Goal: Information Seeking & Learning: Understand process/instructions

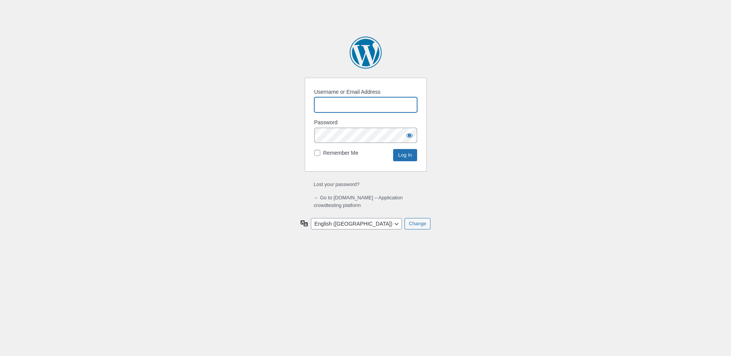
type input "[PERSON_NAME][EMAIL_ADDRESS][DOMAIN_NAME]"
click at [399, 153] on input "Log In" at bounding box center [405, 155] width 24 height 12
click at [494, 48] on body "Log In Powered by WordPress Username or Email Address Password Enter something …" at bounding box center [365, 178] width 731 height 356
type input "[PERSON_NAME][EMAIL_ADDRESS][DOMAIN_NAME]"
click at [399, 154] on input "Log In" at bounding box center [405, 155] width 24 height 12
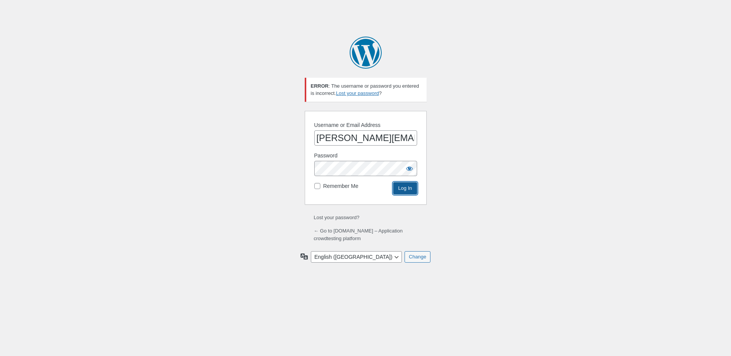
click at [401, 186] on input "Log In" at bounding box center [405, 188] width 24 height 12
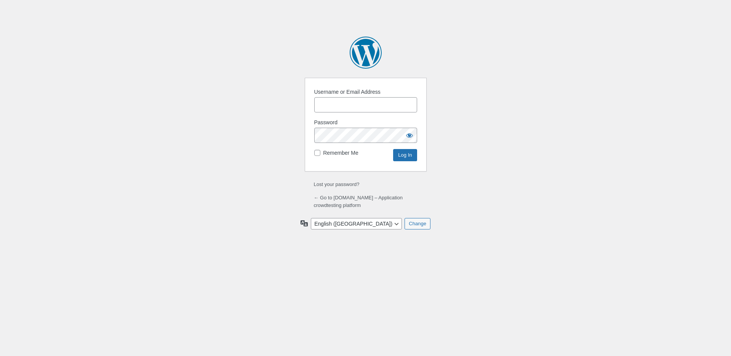
click at [357, 106] on input "Username or Email Address" at bounding box center [365, 104] width 103 height 15
click at [353, 100] on input "Username or Email Address" at bounding box center [365, 104] width 103 height 15
type input "[PERSON_NAME][EMAIL_ADDRESS][DOMAIN_NAME]"
click at [413, 154] on input "Log In" at bounding box center [405, 155] width 24 height 12
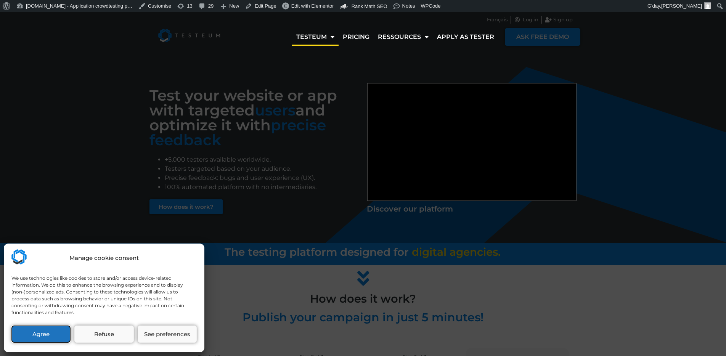
click at [38, 336] on button "Agree" at bounding box center [40, 333] width 59 height 17
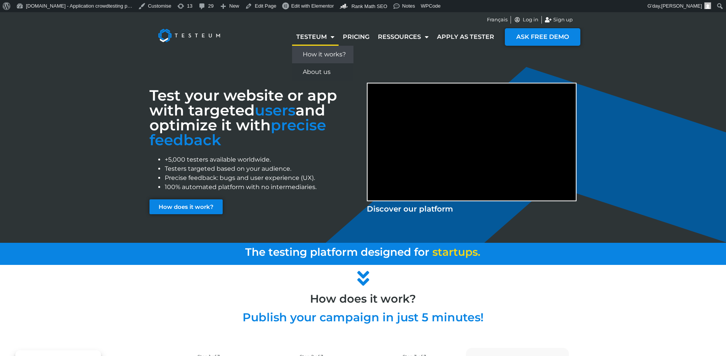
click at [316, 55] on link "How it works?" at bounding box center [322, 55] width 61 height 18
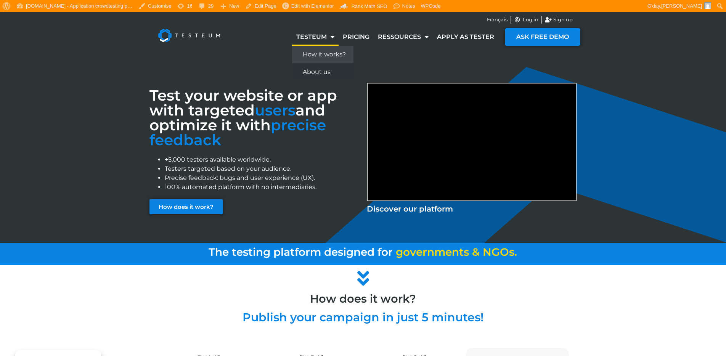
click at [319, 53] on link "How it works?" at bounding box center [322, 55] width 61 height 18
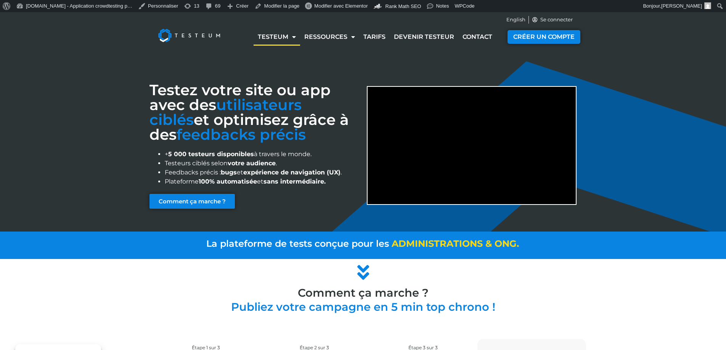
click at [63, 63] on div "Testez votre site ou app avec des utilisateurs ciblés et optimisez grâce à des …" at bounding box center [363, 141] width 726 height 179
click at [165, 35] on img at bounding box center [188, 35] width 79 height 30
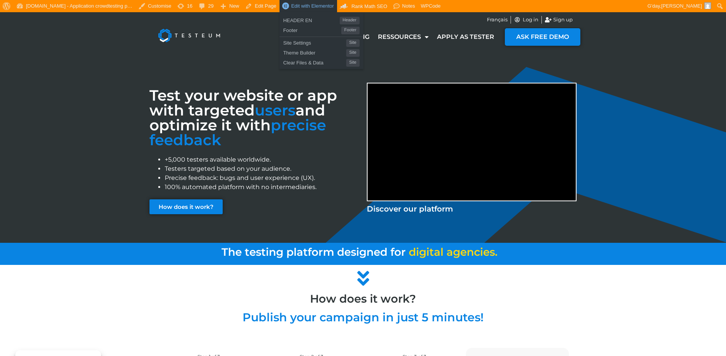
click at [310, 4] on span "Edit with Elementor" at bounding box center [312, 6] width 43 height 6
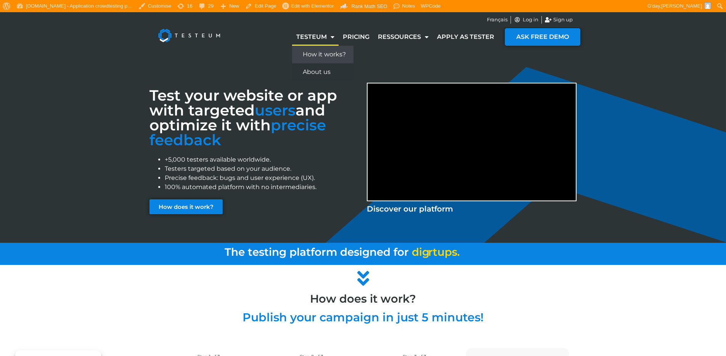
click at [321, 56] on link "How it works?" at bounding box center [322, 55] width 61 height 18
click at [490, 19] on span "Français" at bounding box center [497, 20] width 21 height 8
click at [306, 50] on link "How it works?" at bounding box center [322, 55] width 61 height 18
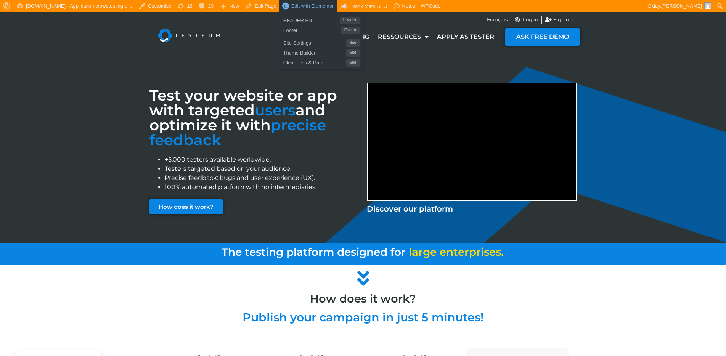
click at [296, 3] on span "Edit with Elementor" at bounding box center [312, 6] width 43 height 6
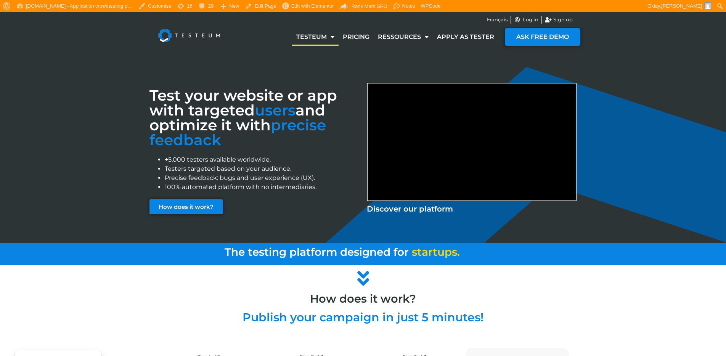
click at [183, 35] on img at bounding box center [188, 35] width 79 height 30
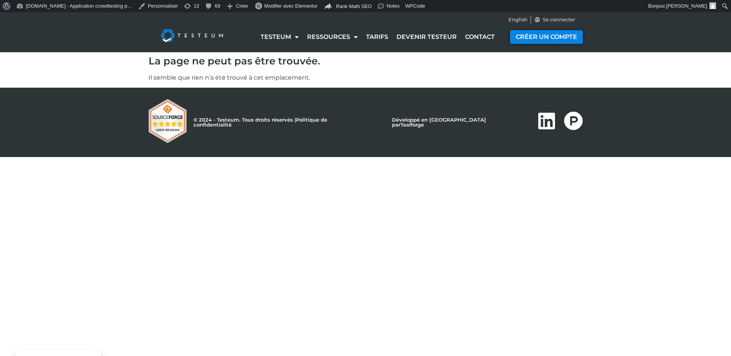
click at [197, 39] on img at bounding box center [191, 35] width 79 height 30
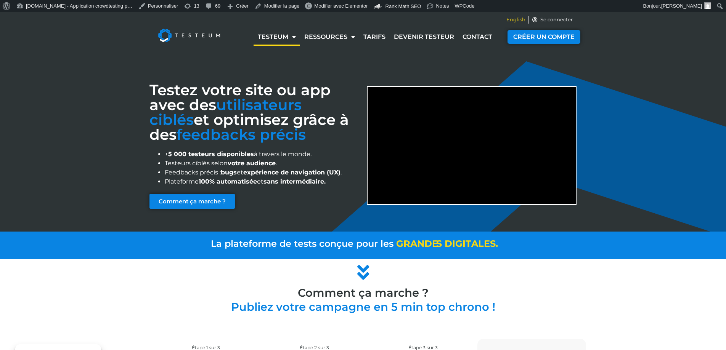
click at [516, 20] on span "English" at bounding box center [515, 20] width 19 height 8
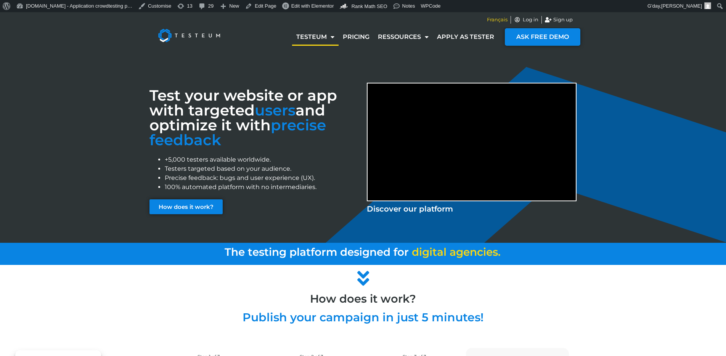
click at [492, 19] on span "Français" at bounding box center [497, 20] width 21 height 8
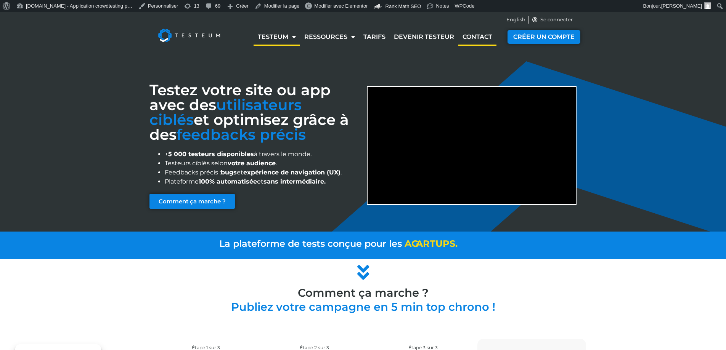
click at [473, 33] on link "Contact" at bounding box center [477, 37] width 38 height 18
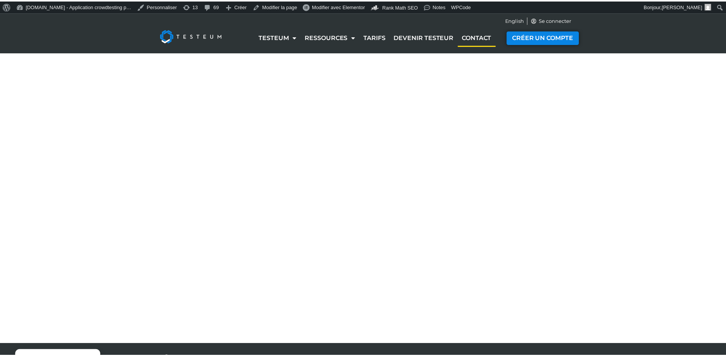
select select "NC"
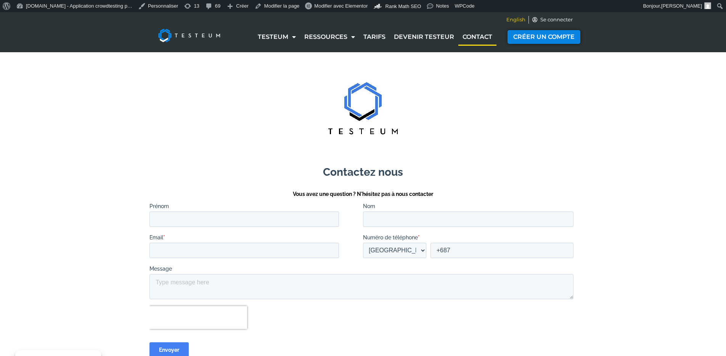
click at [510, 19] on span "English" at bounding box center [515, 20] width 19 height 8
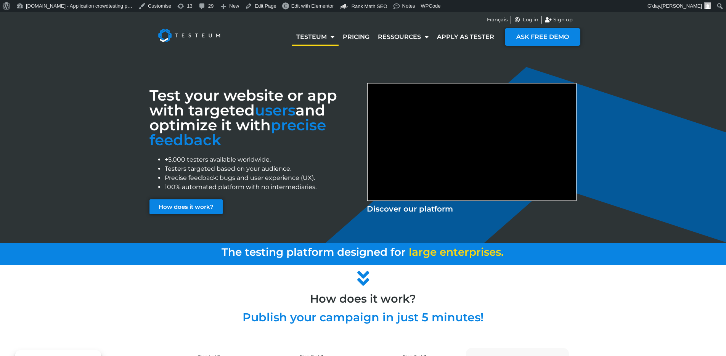
click at [651, 107] on div "Test your website or app with targeted users and optimize it with precise feedb…" at bounding box center [363, 147] width 726 height 191
click at [501, 20] on span "Français" at bounding box center [497, 20] width 21 height 8
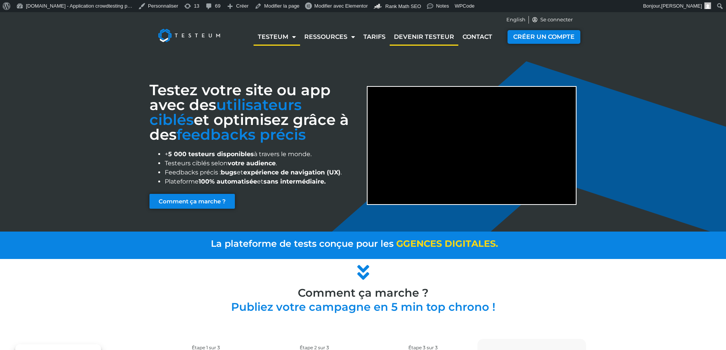
click at [415, 37] on link "Devenir testeur" at bounding box center [423, 37] width 69 height 18
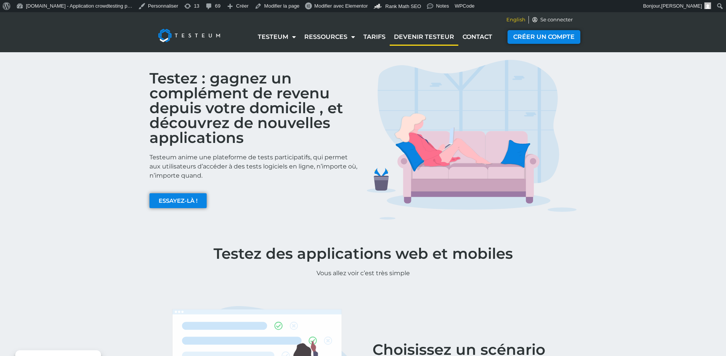
click at [508, 22] on span "English" at bounding box center [515, 20] width 19 height 8
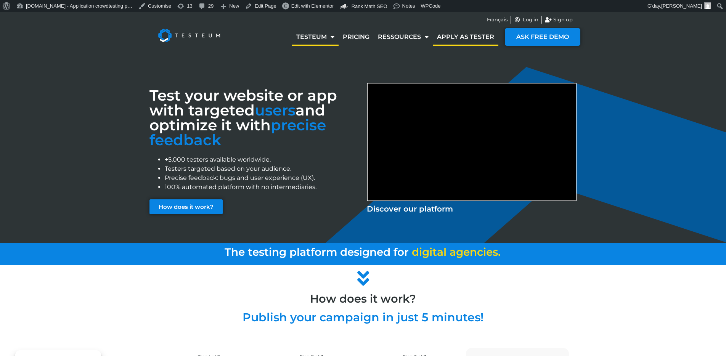
click at [463, 36] on link "Apply as tester" at bounding box center [466, 37] width 66 height 18
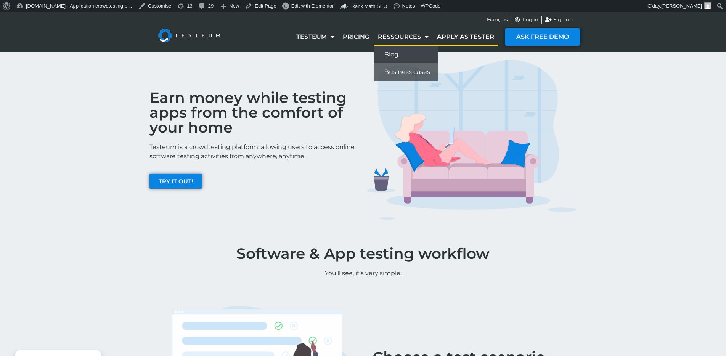
click at [396, 50] on link "Blog" at bounding box center [405, 55] width 64 height 18
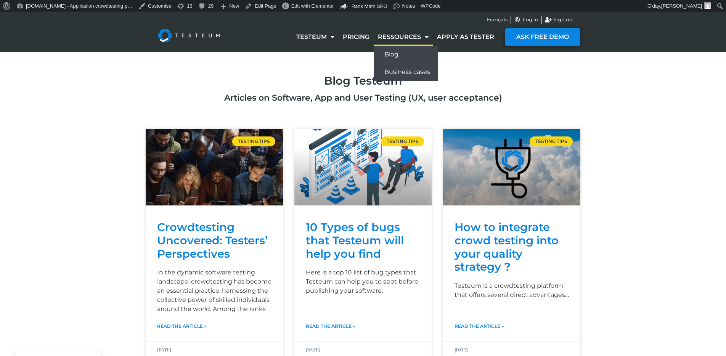
click at [399, 67] on link "Business cases" at bounding box center [405, 72] width 64 height 18
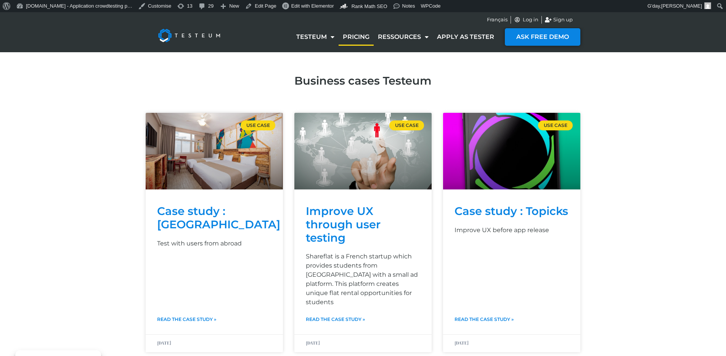
click at [350, 37] on link "Pricing" at bounding box center [355, 37] width 35 height 18
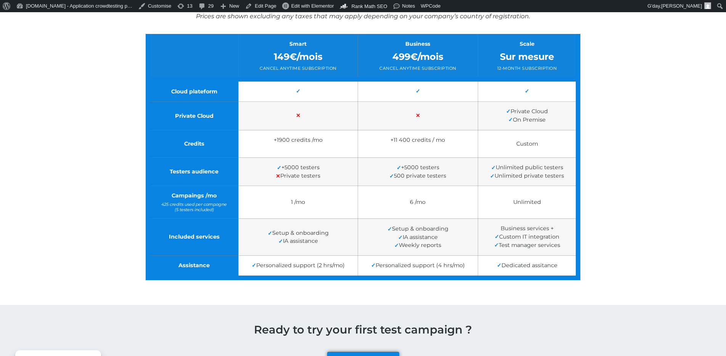
scroll to position [0, 0]
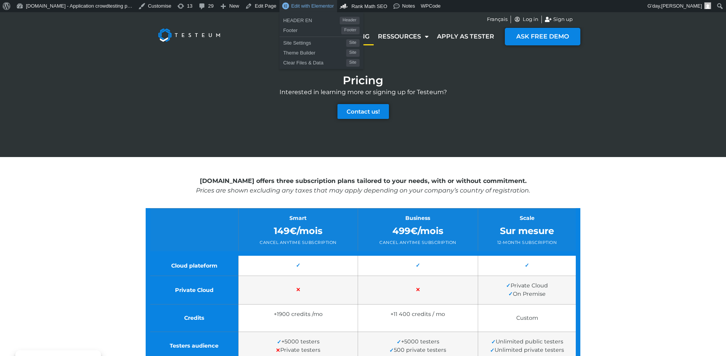
click at [315, 6] on span "Edit with Elementor" at bounding box center [312, 6] width 43 height 6
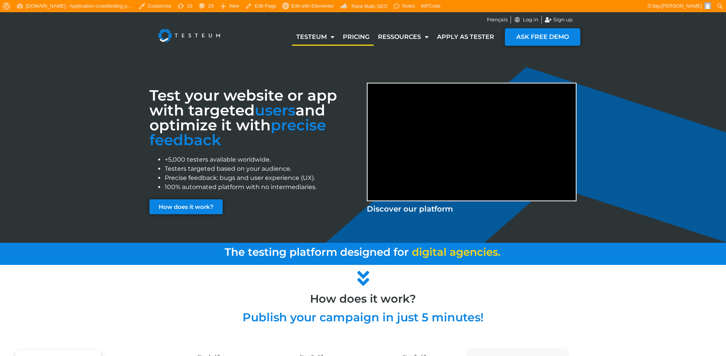
click at [359, 37] on link "Pricing" at bounding box center [355, 37] width 35 height 18
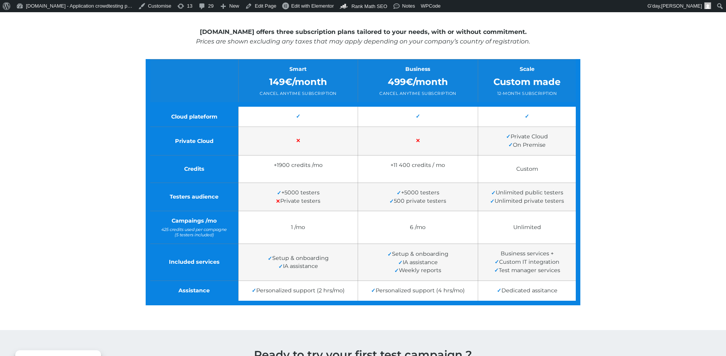
scroll to position [149, 0]
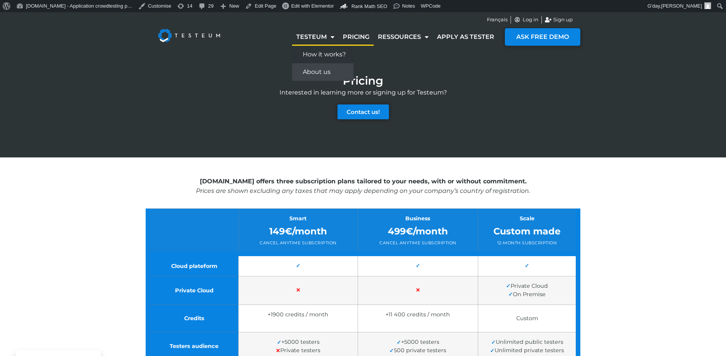
click at [317, 70] on link "About us" at bounding box center [322, 72] width 61 height 18
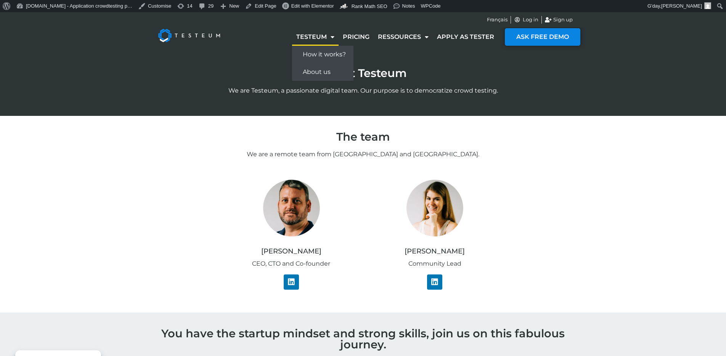
click at [310, 53] on link "How it works?" at bounding box center [322, 55] width 61 height 18
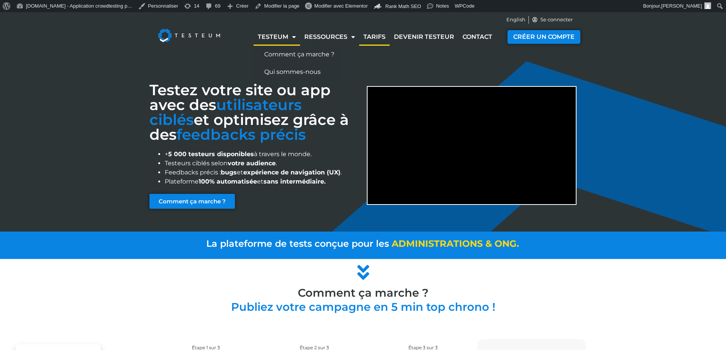
click at [369, 34] on link "Tarifs" at bounding box center [374, 37] width 30 height 18
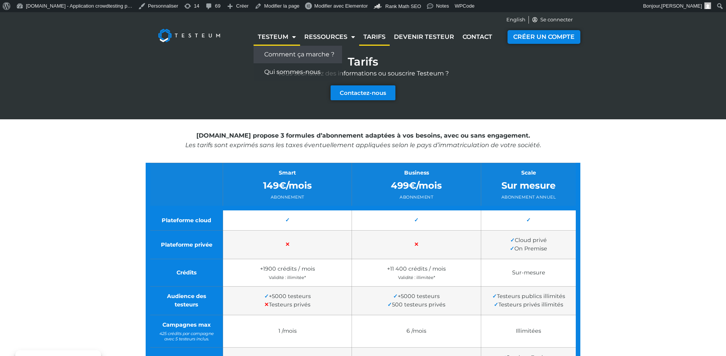
click at [274, 54] on link "Comment ça marche ?" at bounding box center [297, 55] width 88 height 18
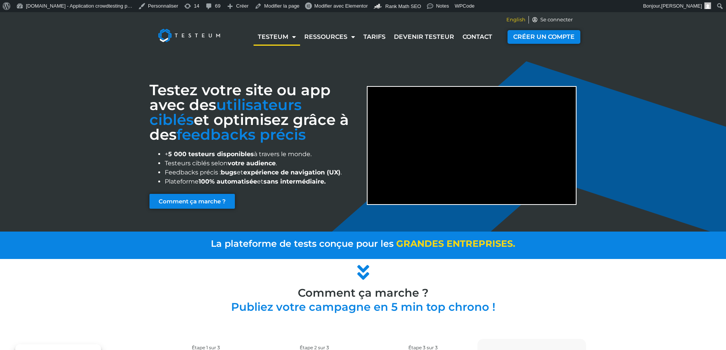
click at [519, 18] on span "English" at bounding box center [515, 20] width 19 height 8
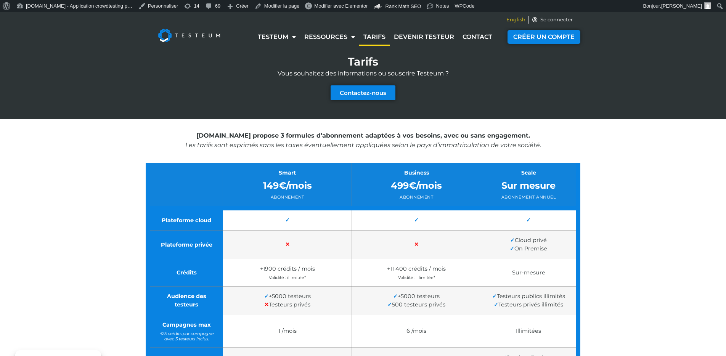
click at [515, 21] on span "English" at bounding box center [515, 20] width 19 height 8
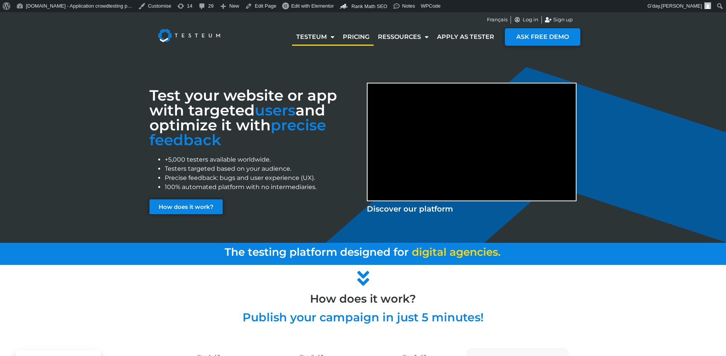
click at [345, 35] on link "Pricing" at bounding box center [355, 37] width 35 height 18
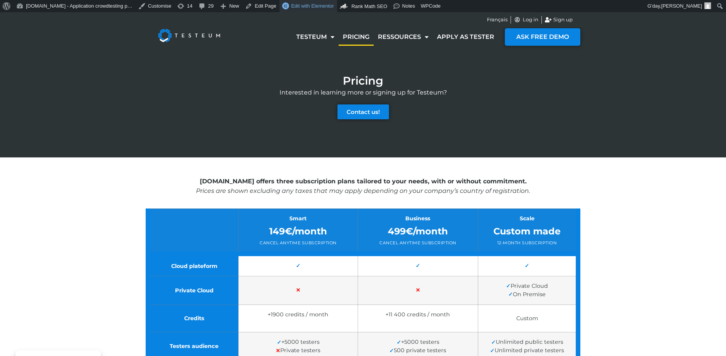
click at [301, 3] on span "Edit with Elementor" at bounding box center [312, 6] width 43 height 6
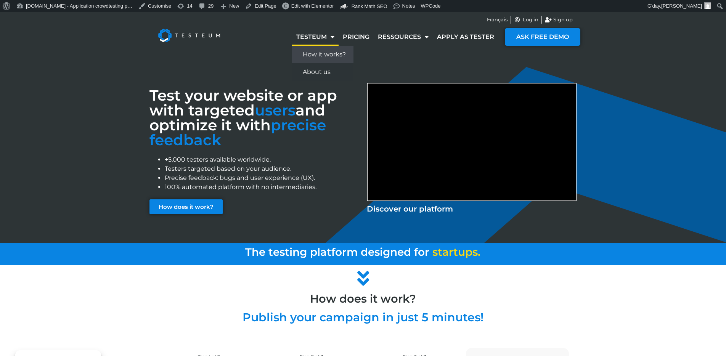
click at [313, 55] on link "How it works?" at bounding box center [322, 55] width 61 height 18
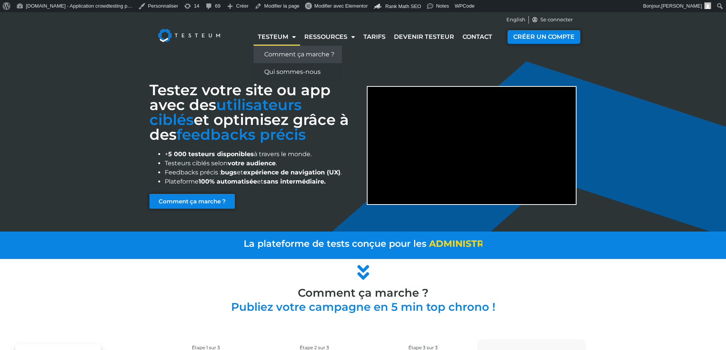
click at [284, 55] on link "Comment ça marche ?" at bounding box center [297, 55] width 88 height 18
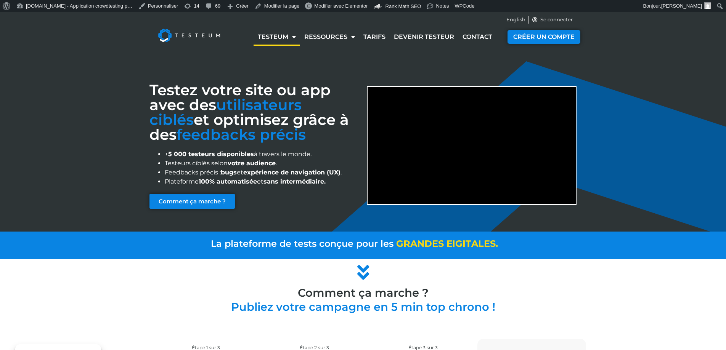
click at [650, 48] on div "Testeum Comment ça marche ? Qui sommes-nous Ressources Blog Cas clients Tarifs …" at bounding box center [363, 37] width 726 height 30
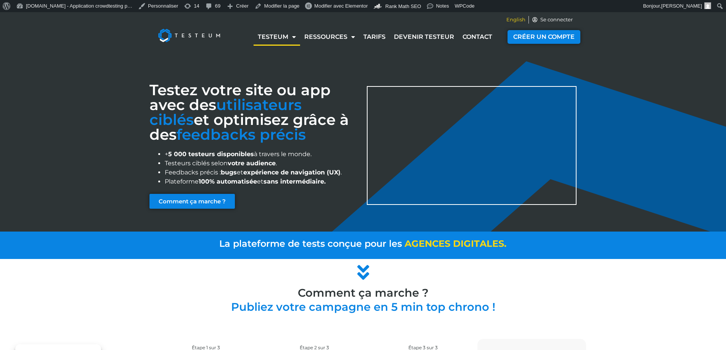
click at [514, 20] on span "English" at bounding box center [515, 20] width 19 height 8
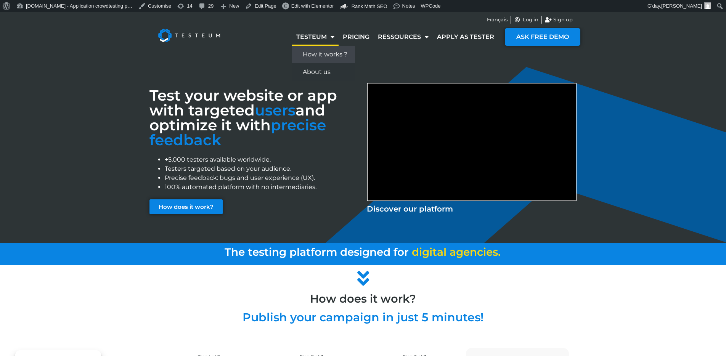
click at [323, 56] on link "How it works ?" at bounding box center [323, 55] width 63 height 18
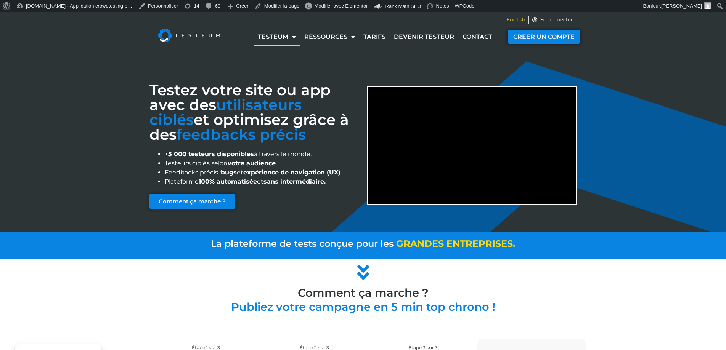
click at [522, 19] on span "English" at bounding box center [515, 20] width 19 height 8
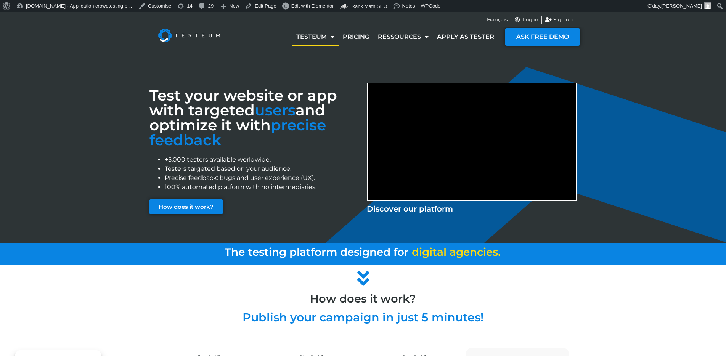
click at [656, 89] on div "Test your website or app with targeted users and optimize it with precise feedb…" at bounding box center [363, 147] width 726 height 191
click at [314, 53] on link "How it works ?" at bounding box center [323, 55] width 63 height 18
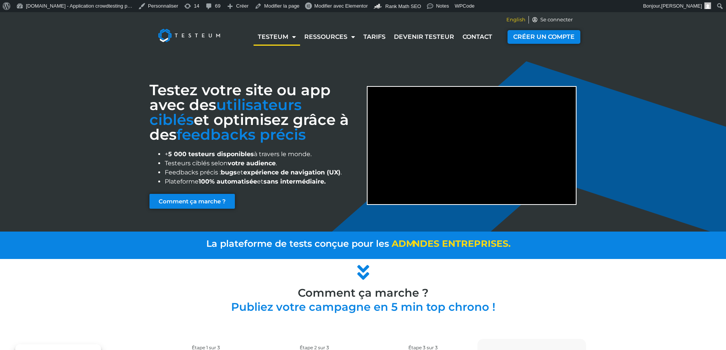
click at [512, 18] on span "English" at bounding box center [515, 20] width 19 height 8
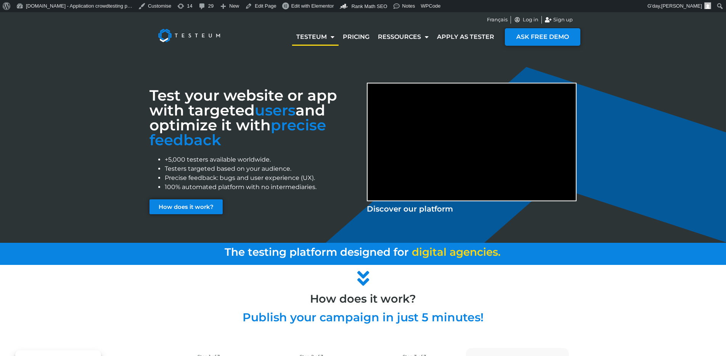
click at [657, 51] on div "Testeum How it works ? About us Pricing Ressources Blog Business cases Apply as…" at bounding box center [363, 37] width 726 height 30
click at [71, 69] on div "Test your website or app with targeted users and optimize it with precise feedb…" at bounding box center [363, 147] width 726 height 191
click at [679, 71] on div "Test your website or app with targeted users and optimize it with precise feedb…" at bounding box center [363, 147] width 726 height 191
click at [319, 54] on link "How it works ?" at bounding box center [323, 55] width 63 height 18
click at [322, 53] on link "How it works ?" at bounding box center [323, 55] width 63 height 18
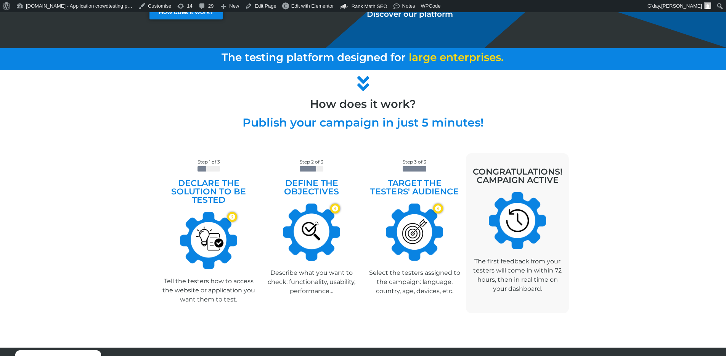
scroll to position [194, 0]
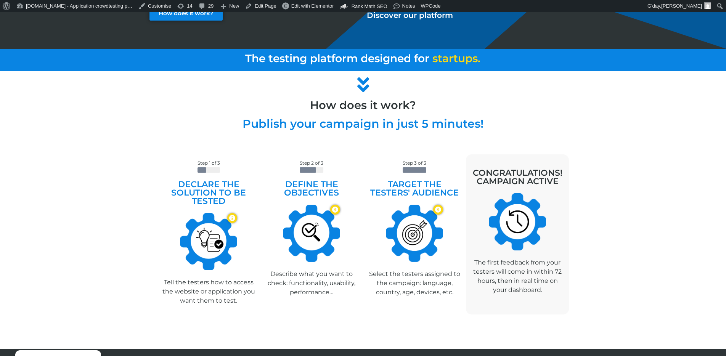
click at [461, 82] on div at bounding box center [363, 86] width 434 height 22
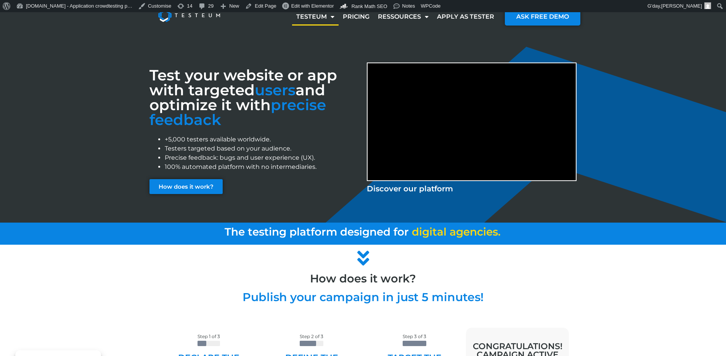
scroll to position [0, 0]
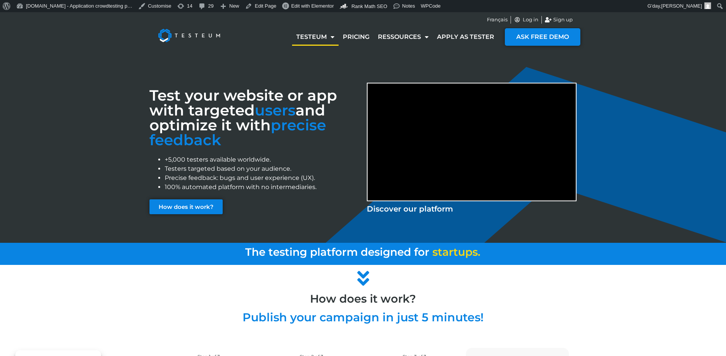
click at [176, 38] on img at bounding box center [188, 35] width 79 height 30
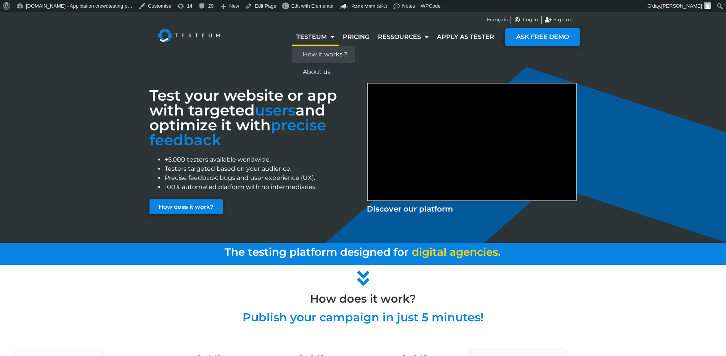
click at [317, 53] on link "How it works ?" at bounding box center [323, 55] width 63 height 18
click at [324, 74] on link "About us" at bounding box center [323, 72] width 63 height 18
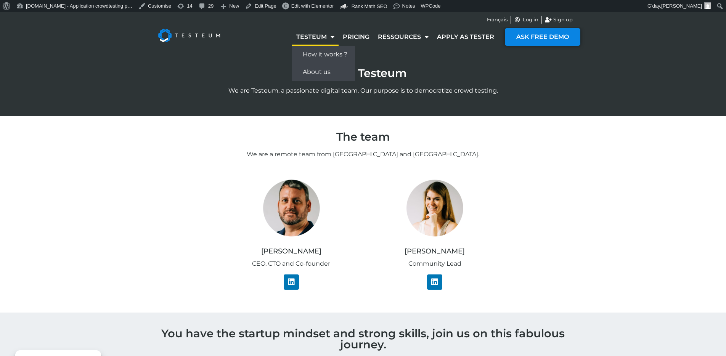
click at [316, 53] on link "How it works ?" at bounding box center [323, 55] width 63 height 18
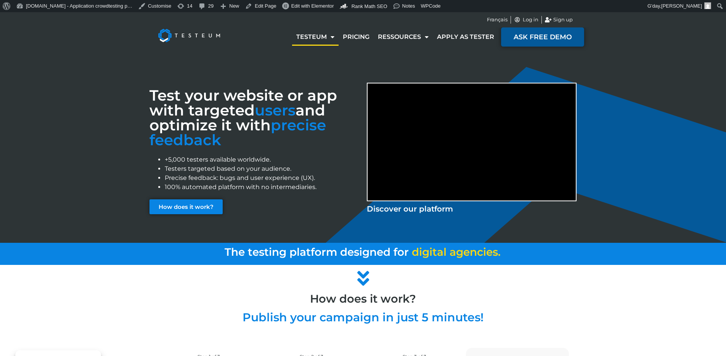
click at [545, 41] on link "ASK FREE DEMO" at bounding box center [542, 36] width 83 height 19
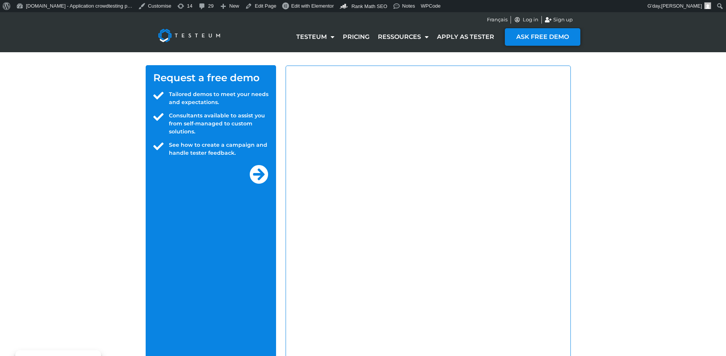
select select "NC"
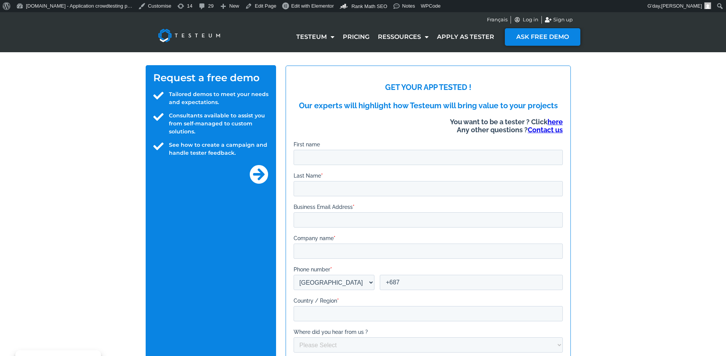
click at [196, 34] on img at bounding box center [188, 35] width 79 height 30
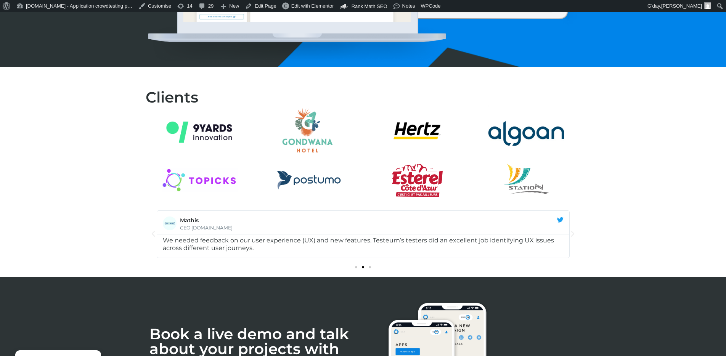
scroll to position [1066, 0]
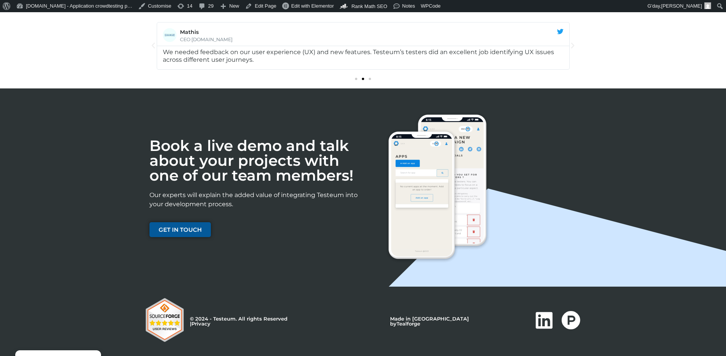
click at [182, 235] on link "GET IN TOUCH" at bounding box center [179, 229] width 61 height 15
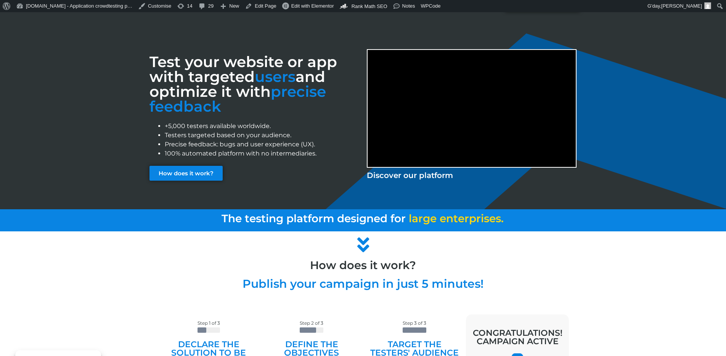
scroll to position [0, 0]
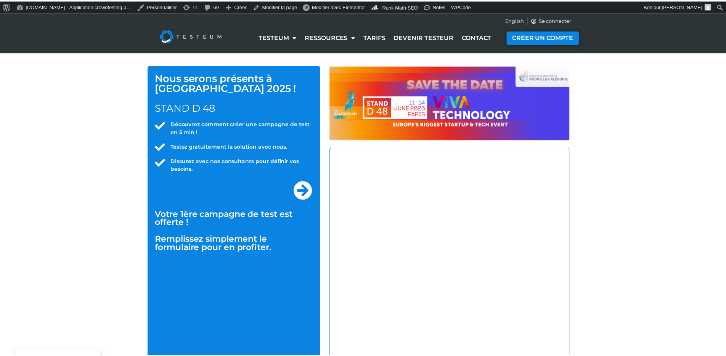
select select "NC"
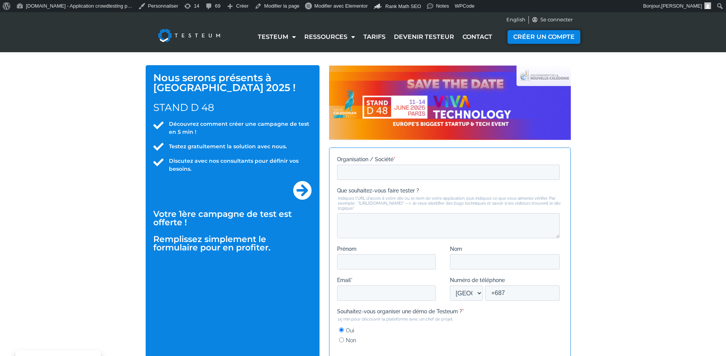
click at [684, 117] on div "Nous serons présents à VIVATECH PARIS 2025 ! STAND D 48 Découvrez comment créer…" at bounding box center [363, 274] width 726 height 445
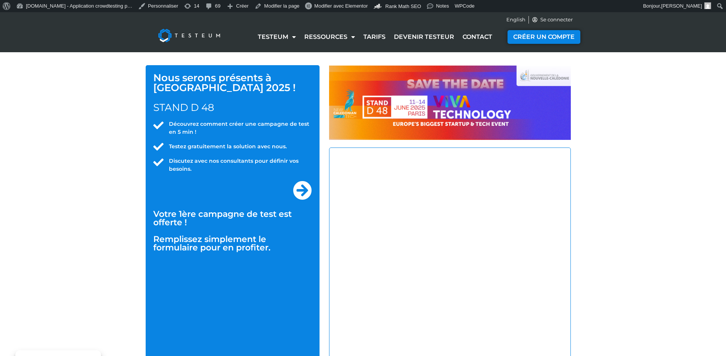
select select "NC"
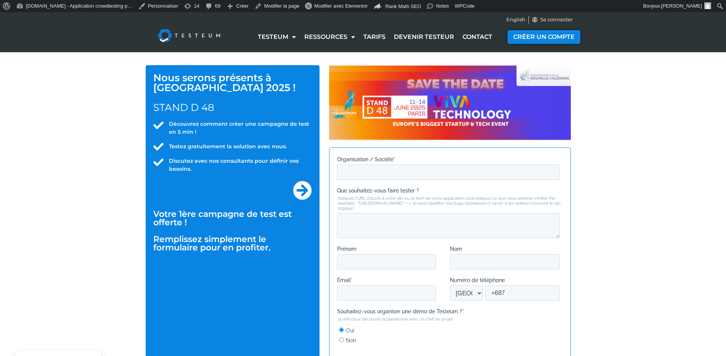
click at [107, 83] on div "Nous serons présents à [GEOGRAPHIC_DATA] 2025 ! STAND D 48 Découvrez comment cr…" at bounding box center [363, 274] width 726 height 445
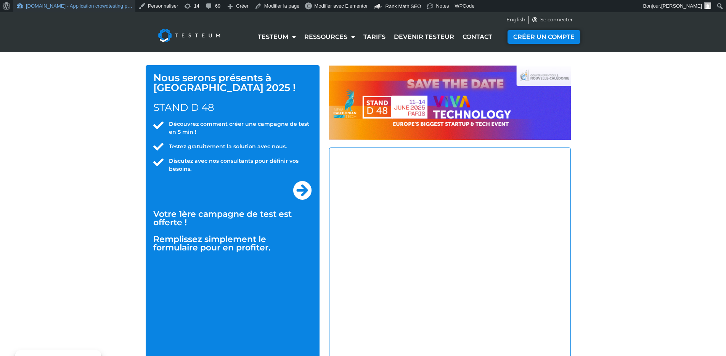
select select "NC"
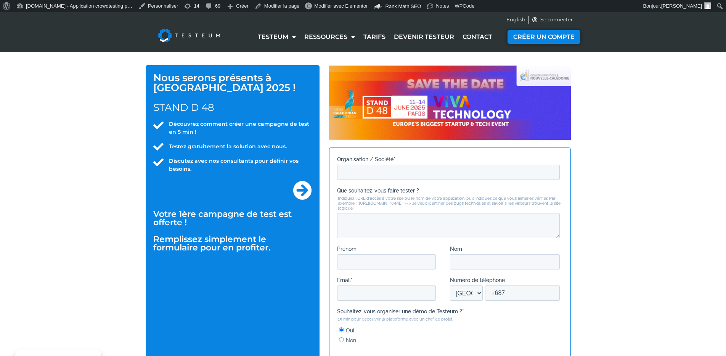
click at [179, 36] on img at bounding box center [188, 35] width 79 height 30
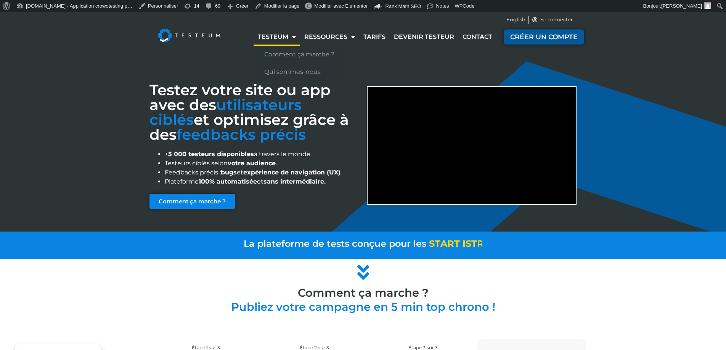
click at [541, 37] on span "CRÉER UN COMPTE" at bounding box center [543, 37] width 67 height 7
click at [567, 37] on span "CRÉER UN COMPTE" at bounding box center [543, 37] width 67 height 7
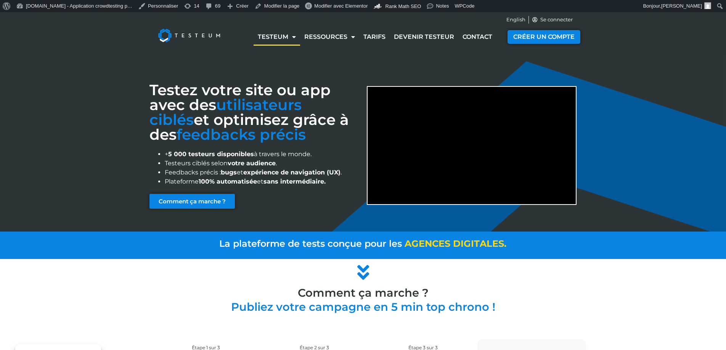
click at [635, 75] on div "Testez votre site ou app avec des utilisateurs ciblés et optimisez grâce à des …" at bounding box center [363, 141] width 726 height 179
click at [518, 18] on span "English" at bounding box center [515, 20] width 19 height 8
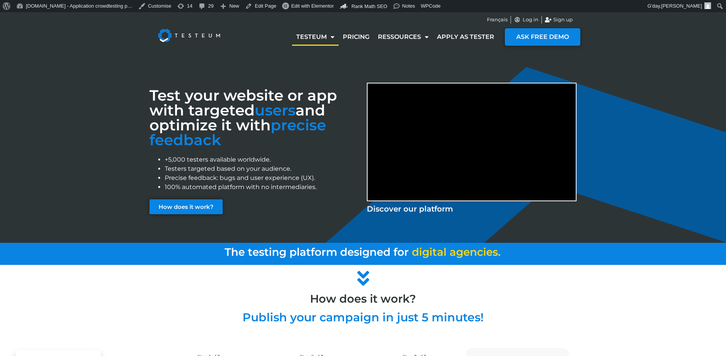
click at [646, 52] on div "Test your website or app with targeted users and optimize it with precise feedb…" at bounding box center [363, 147] width 726 height 191
click at [563, 20] on span "Sign up" at bounding box center [561, 20] width 21 height 8
click at [657, 70] on div "Test your website or app with targeted users and optimize it with precise feedb…" at bounding box center [363, 147] width 726 height 191
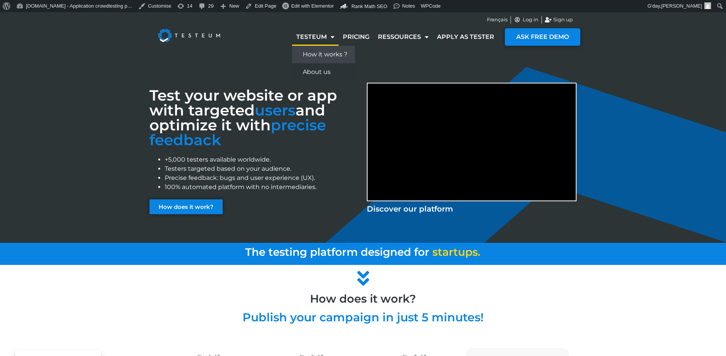
click at [325, 53] on link "How it works ?" at bounding box center [323, 55] width 63 height 18
click at [466, 32] on link "Apply as tester" at bounding box center [466, 37] width 66 height 18
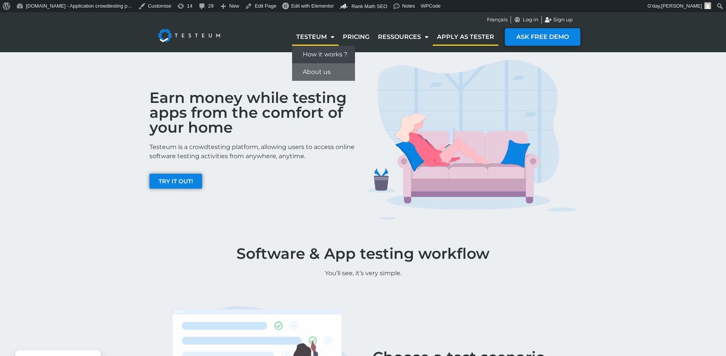
click at [324, 51] on link "How it works ?" at bounding box center [323, 55] width 63 height 18
